Goal: Browse casually

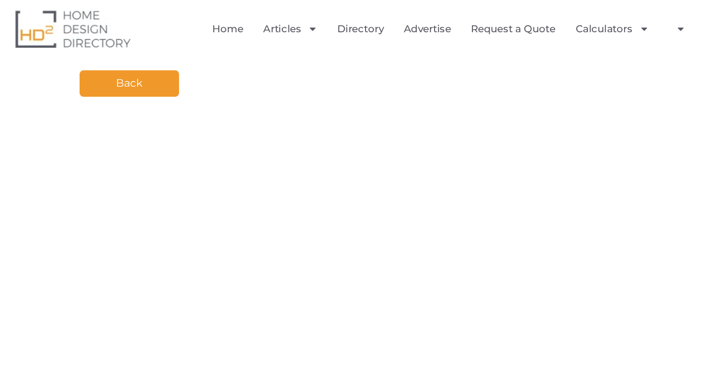
drag, startPoint x: 233, startPoint y: 69, endPoint x: 233, endPoint y: 62, distance: 6.6
click at [233, 62] on div "Back Your Page Title" at bounding box center [362, 202] width 605 height 313
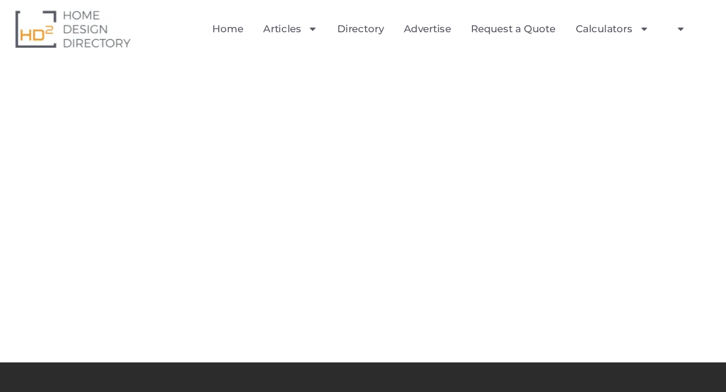
scroll to position [84, 0]
